Goal: Information Seeking & Learning: Learn about a topic

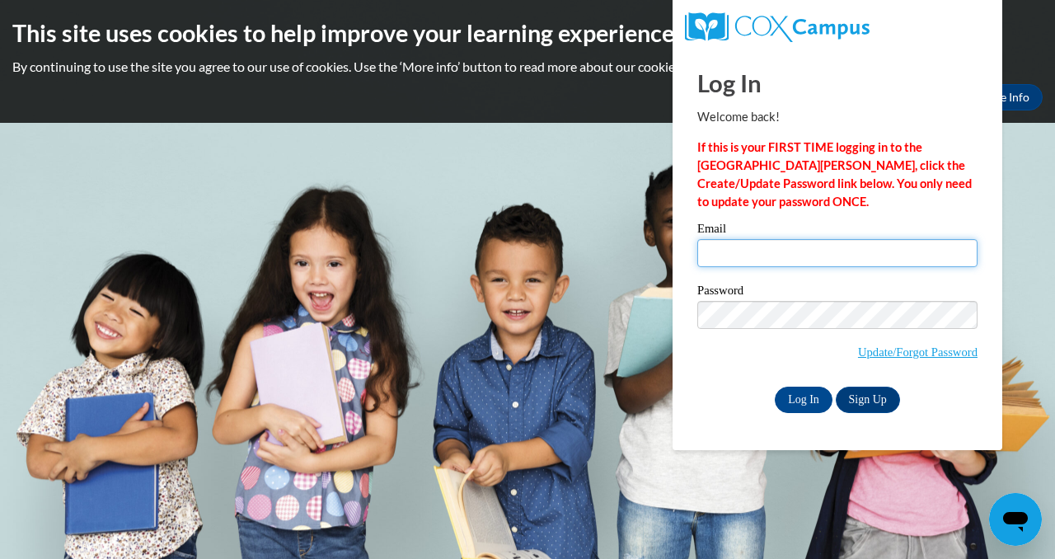
type input "[EMAIL_ADDRESS][DOMAIN_NAME][PERSON_NAME]"
click at [763, 242] on input "dgillam@student.clayton.edu" at bounding box center [837, 253] width 280 height 28
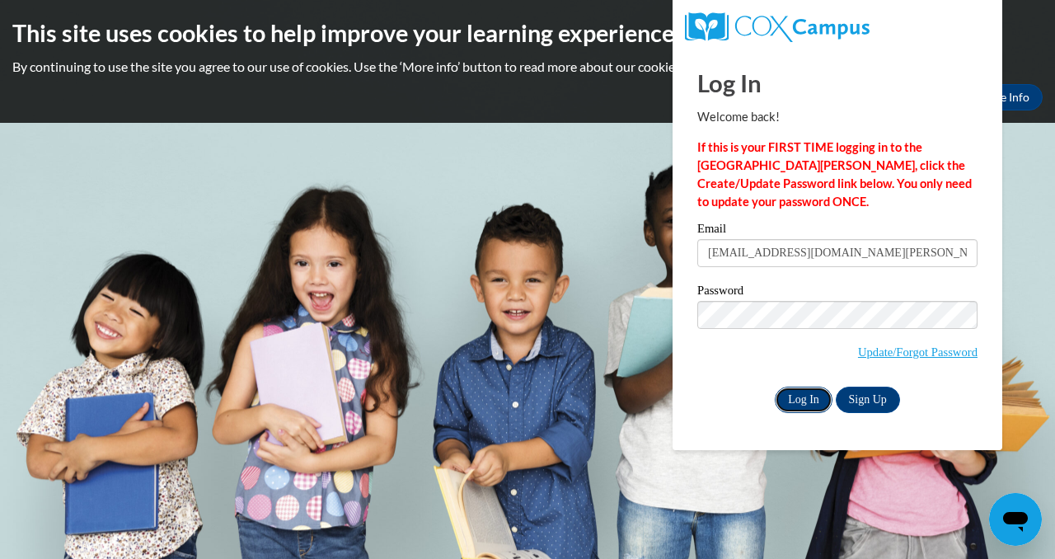
click at [802, 389] on input "Log In" at bounding box center [804, 400] width 58 height 26
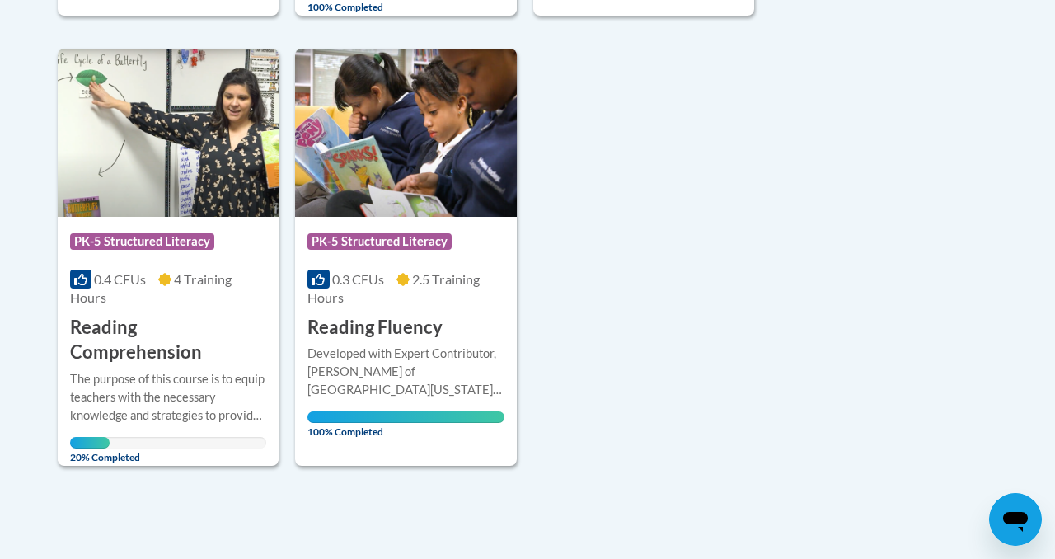
scroll to position [838, 0]
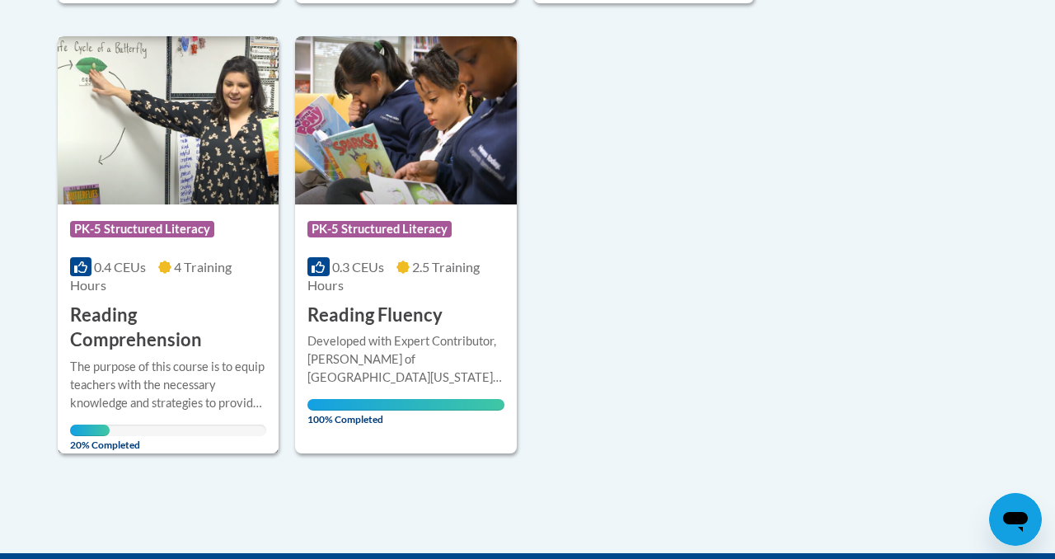
click at [207, 321] on h3 "Reading Comprehension" at bounding box center [168, 328] width 196 height 51
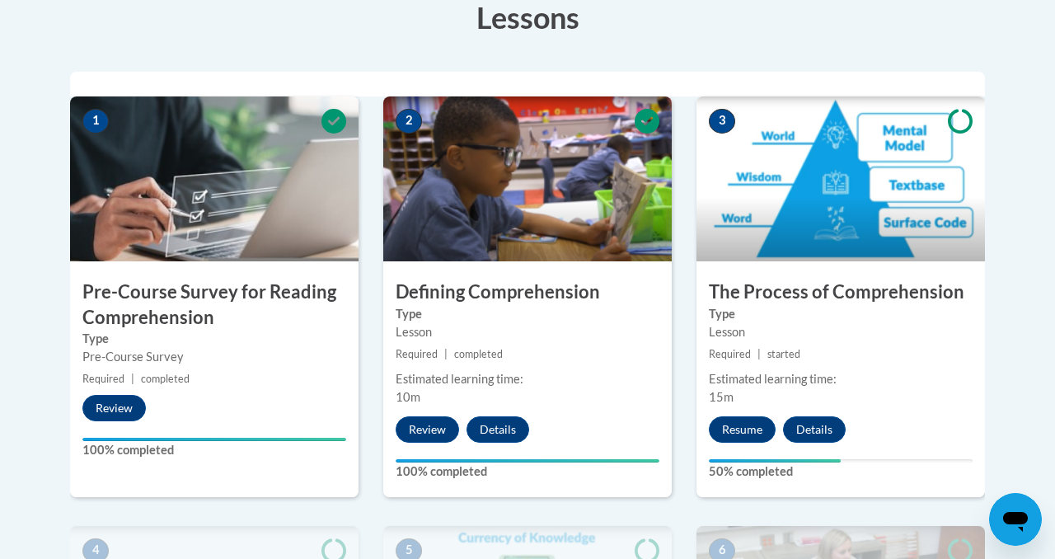
scroll to position [489, 0]
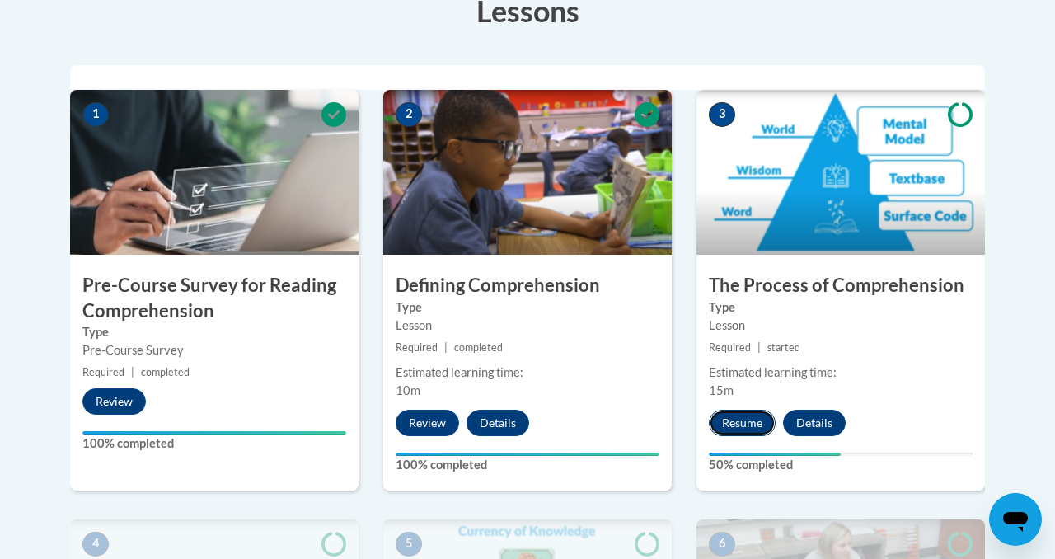
click at [739, 426] on button "Resume" at bounding box center [742, 423] width 67 height 26
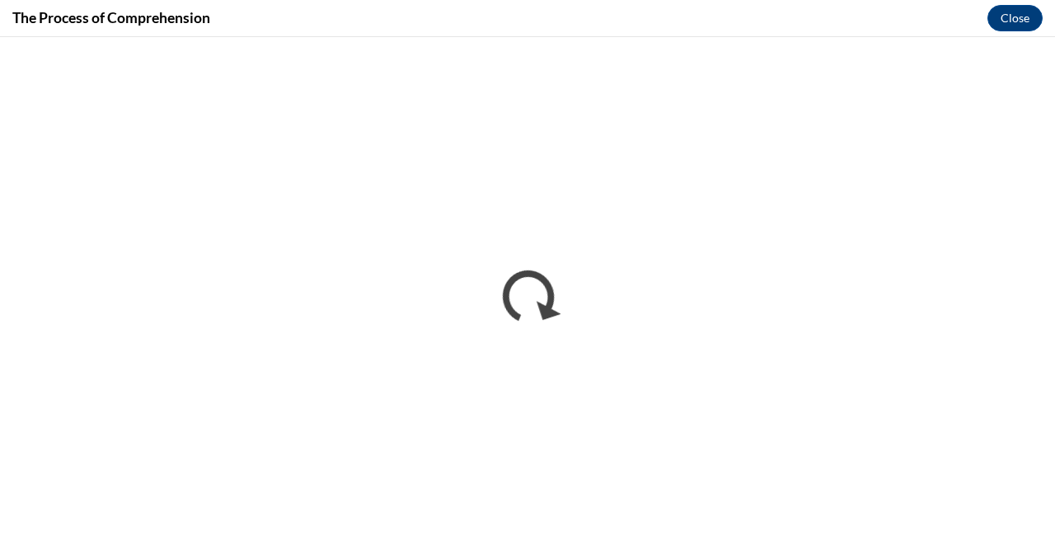
scroll to position [0, 0]
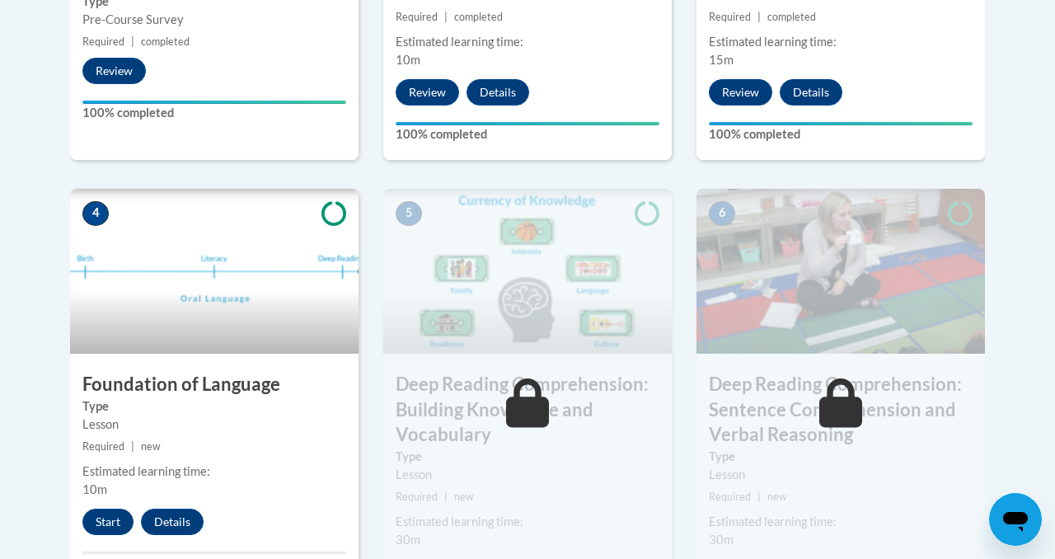
scroll to position [824, 0]
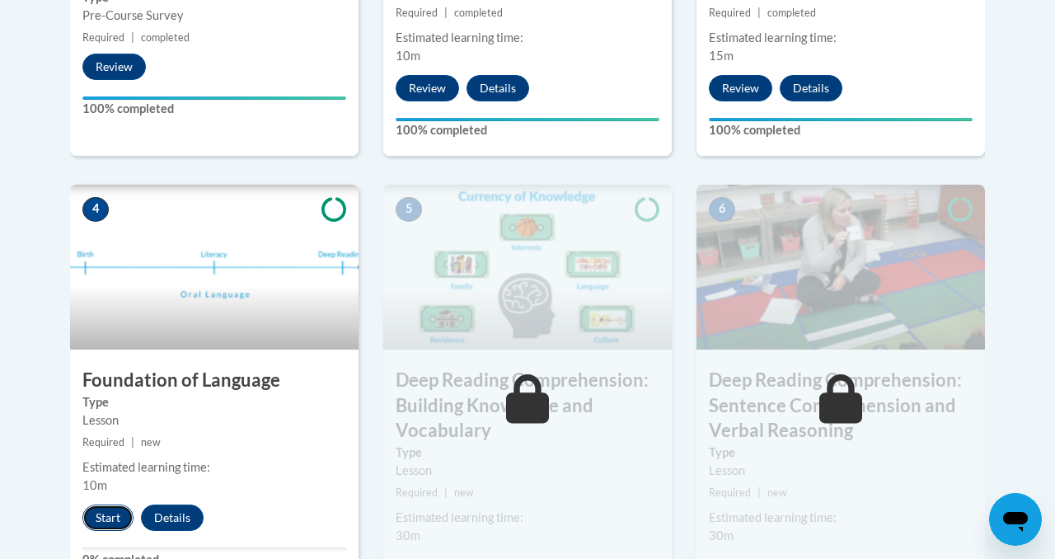
click at [106, 520] on button "Start" at bounding box center [107, 517] width 51 height 26
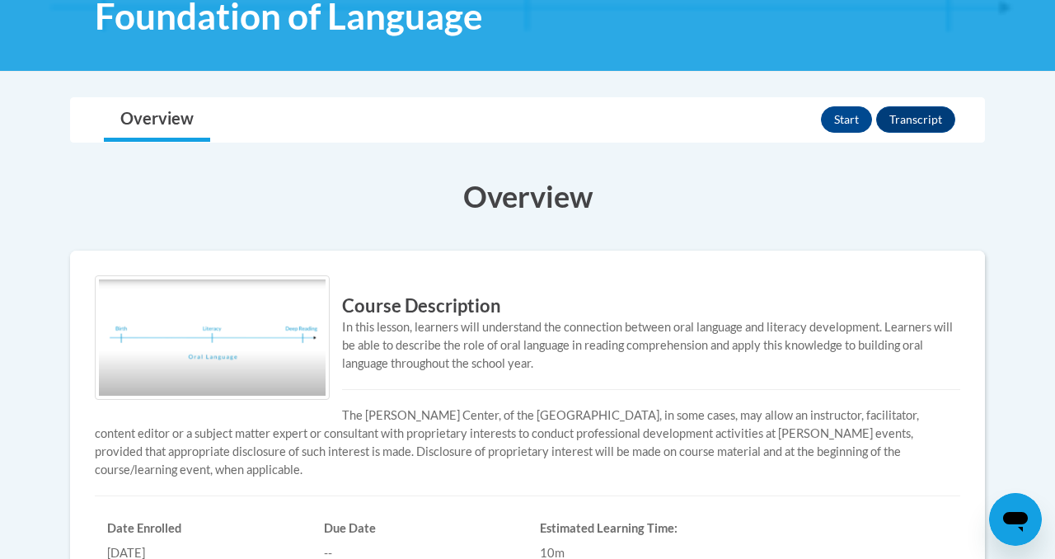
scroll to position [245, 0]
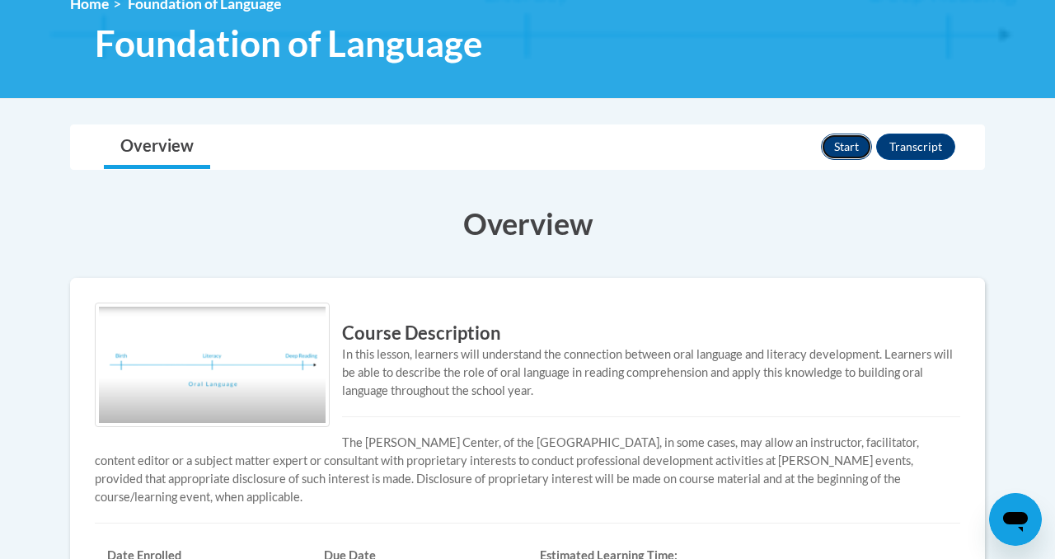
click at [843, 148] on button "Start" at bounding box center [846, 147] width 51 height 26
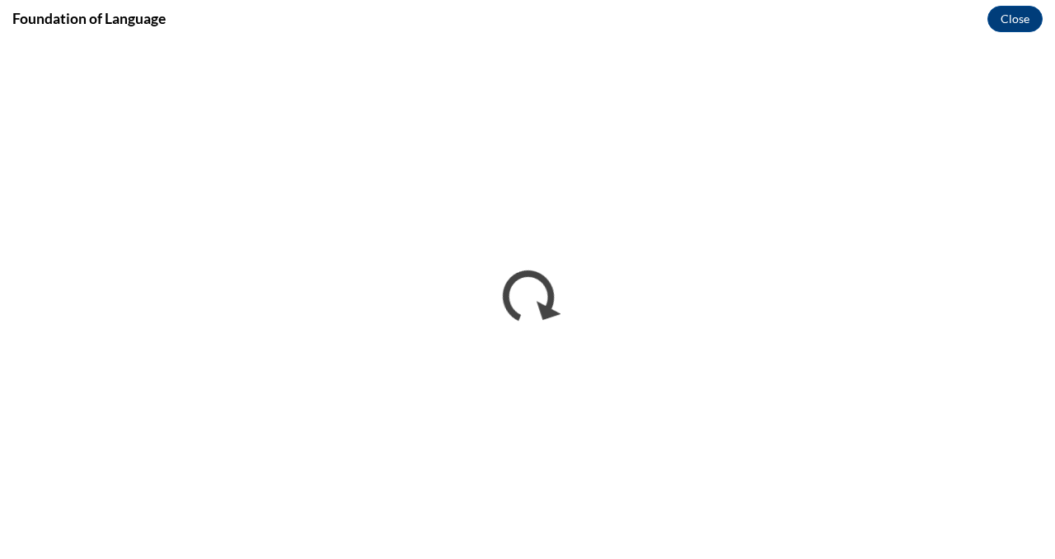
scroll to position [0, 0]
